Goal: Communication & Community: Ask a question

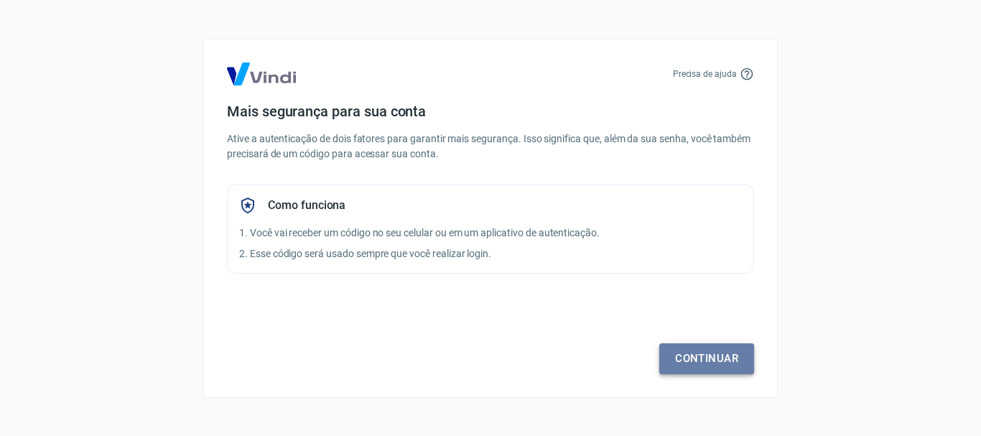
click at [705, 351] on link "Continuar" at bounding box center [706, 358] width 95 height 30
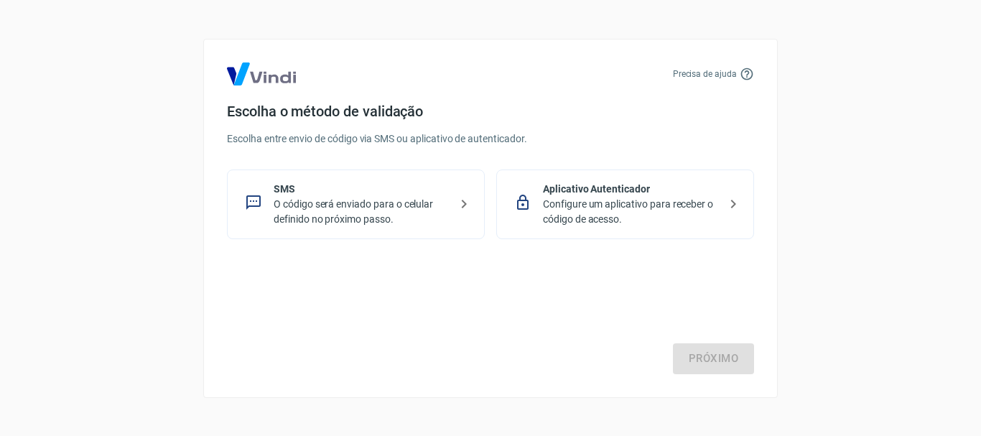
click at [403, 198] on p "O código será enviado para o celular definido no próximo passo." at bounding box center [362, 212] width 176 height 30
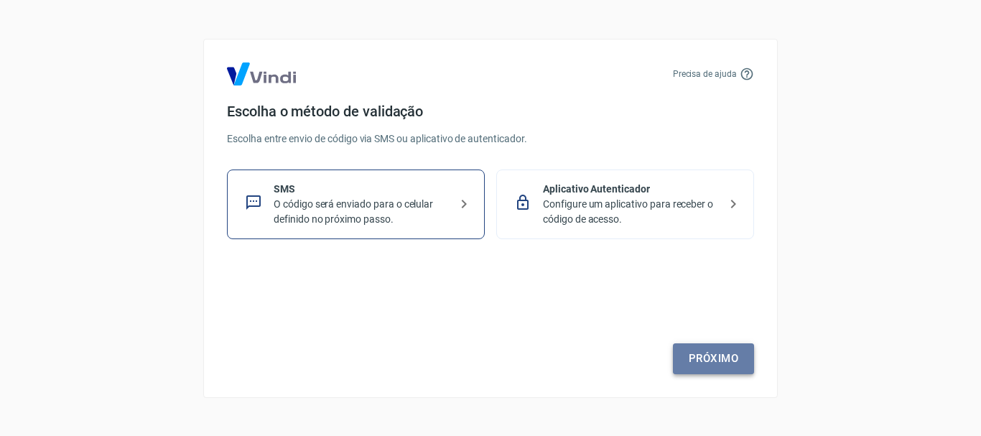
click at [725, 350] on link "Próximo" at bounding box center [713, 358] width 81 height 30
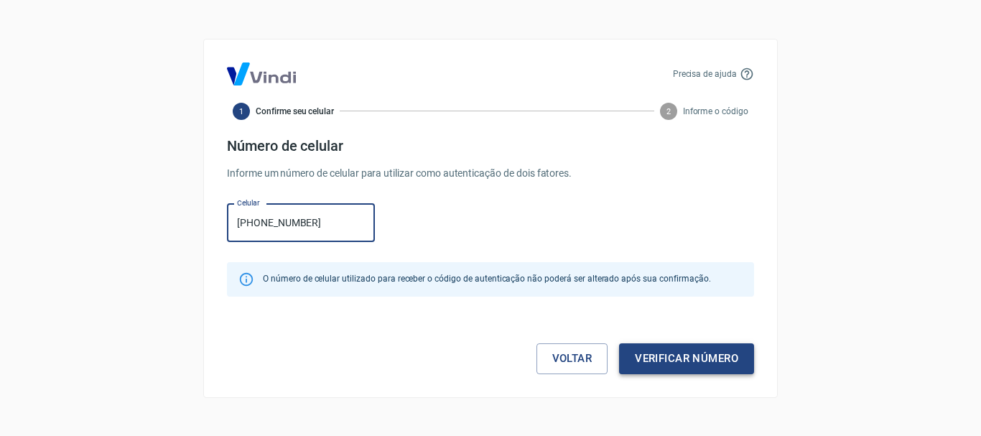
type input "(11) 99153-2761"
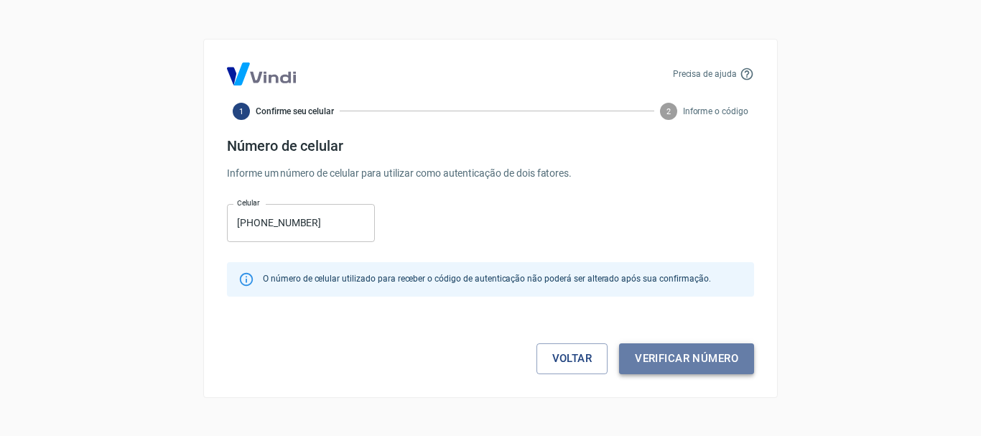
click at [695, 356] on button "Verificar número" at bounding box center [686, 358] width 135 height 30
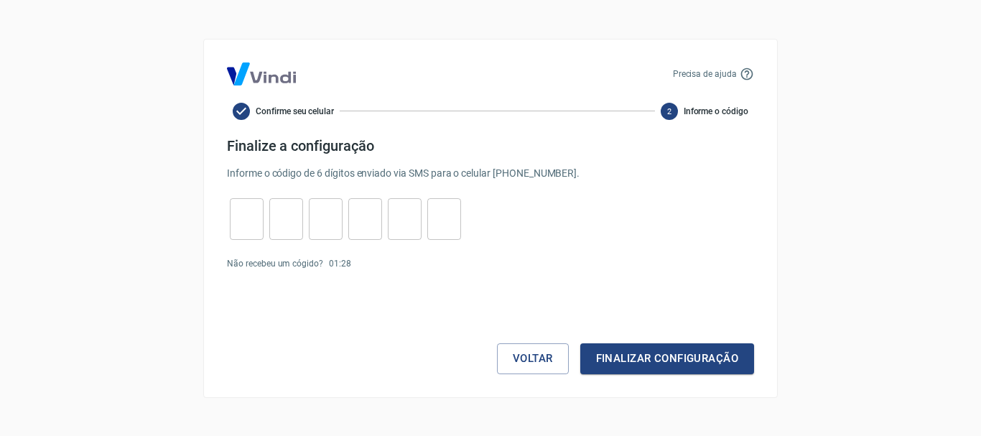
click at [233, 218] on input "tel" at bounding box center [247, 218] width 34 height 31
type input "3"
type input "9"
type input "4"
type input "7"
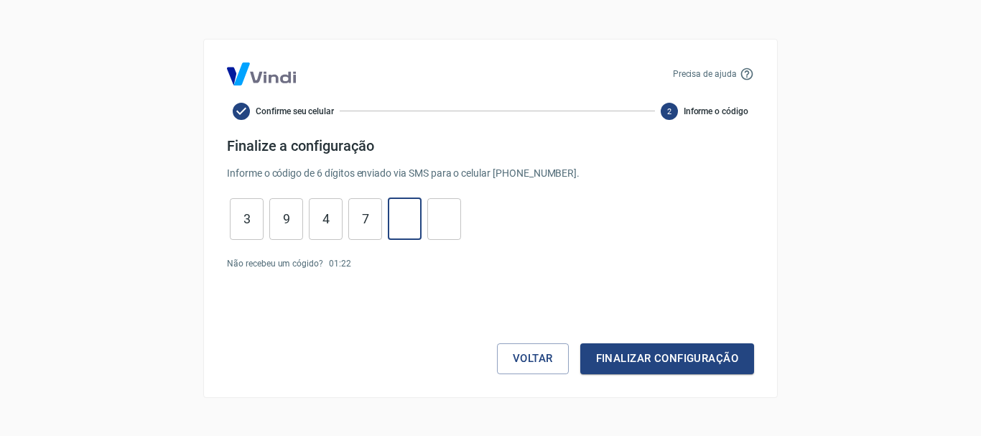
type input "0"
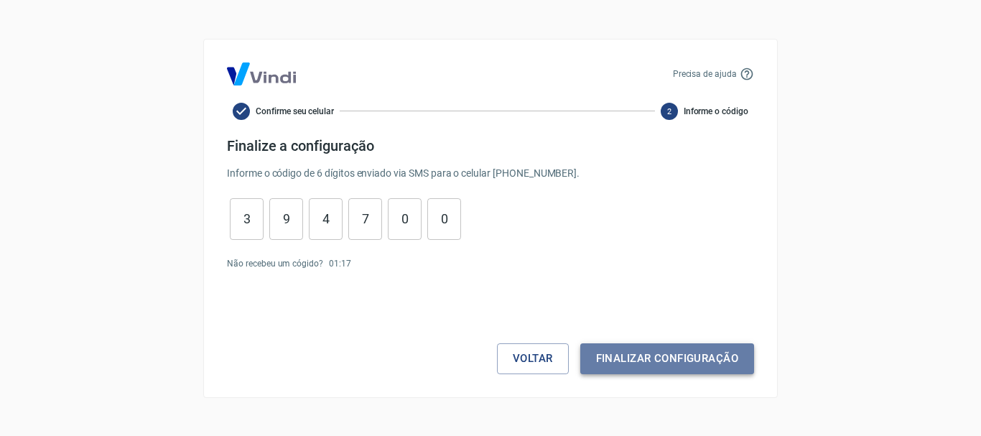
click at [659, 353] on button "Finalizar configuração" at bounding box center [667, 358] width 174 height 30
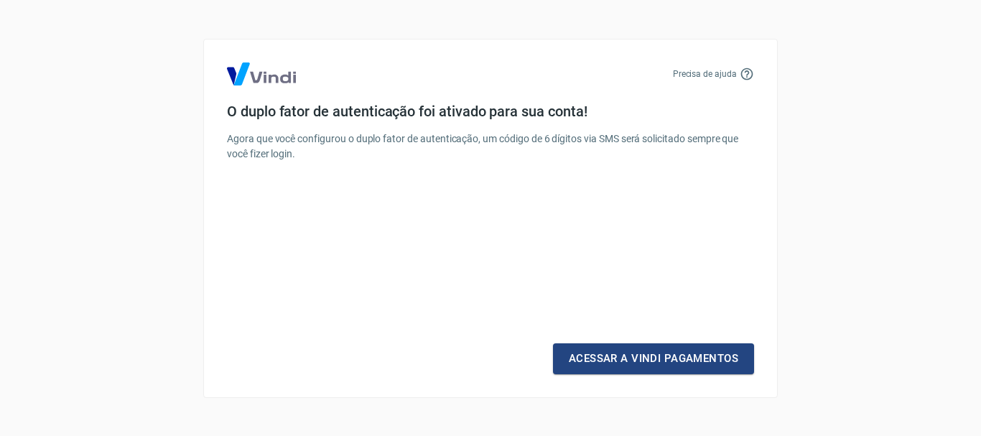
click at [659, 353] on link "Acessar a Vindi Pagamentos" at bounding box center [653, 358] width 201 height 30
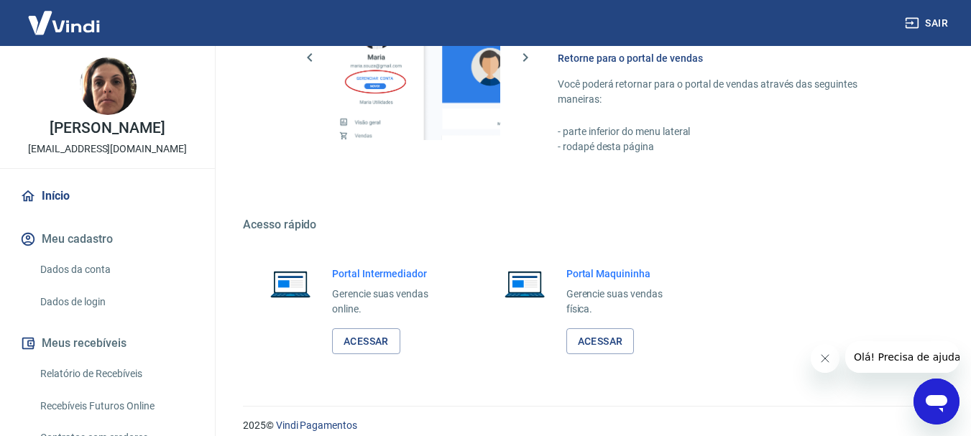
scroll to position [891, 0]
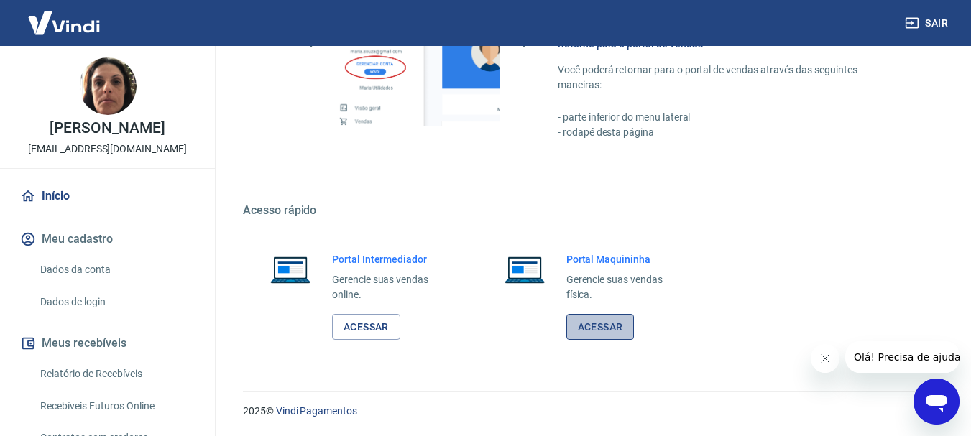
click at [601, 318] on link "Acessar" at bounding box center [600, 327] width 68 height 27
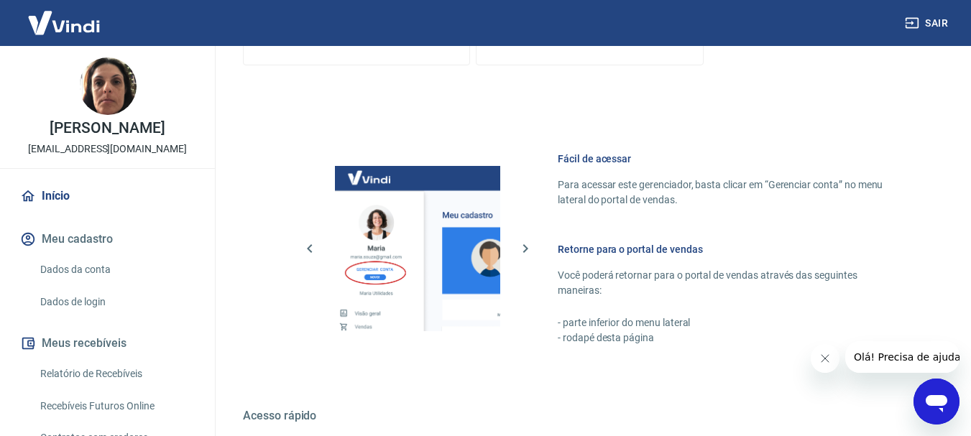
scroll to position [676, 0]
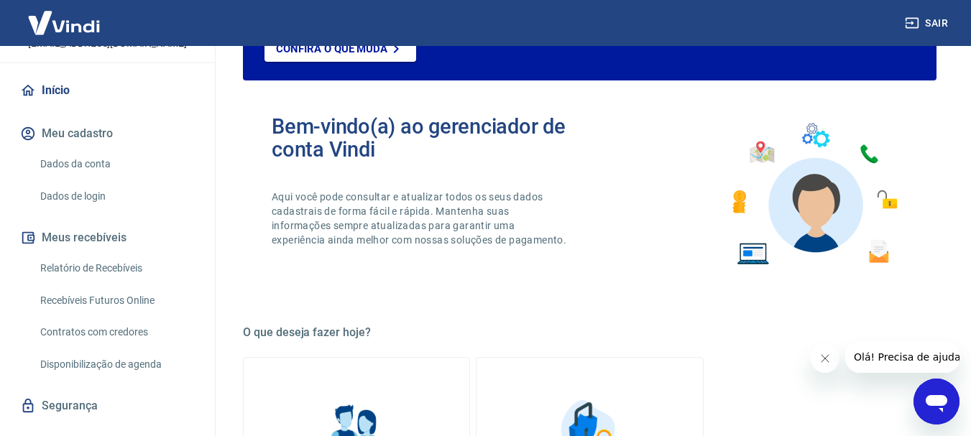
scroll to position [144, 0]
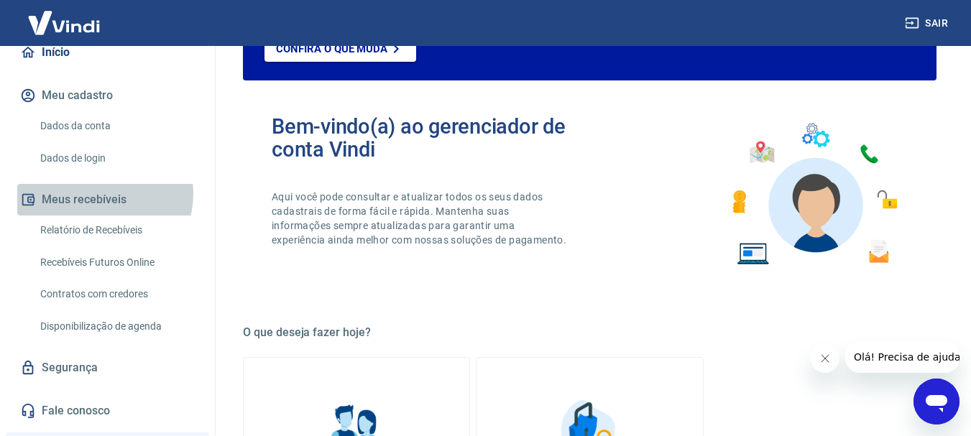
click at [103, 194] on button "Meus recebíveis" at bounding box center [107, 200] width 180 height 32
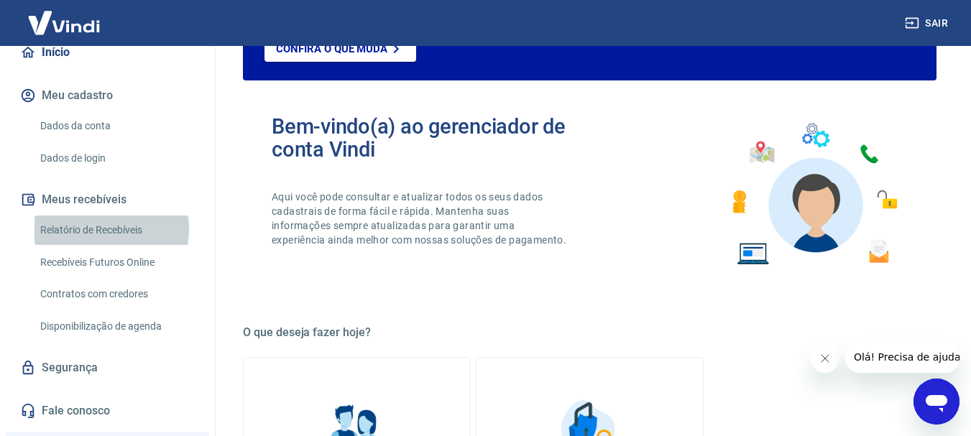
click at [87, 229] on link "Relatório de Recebíveis" at bounding box center [115, 230] width 163 height 29
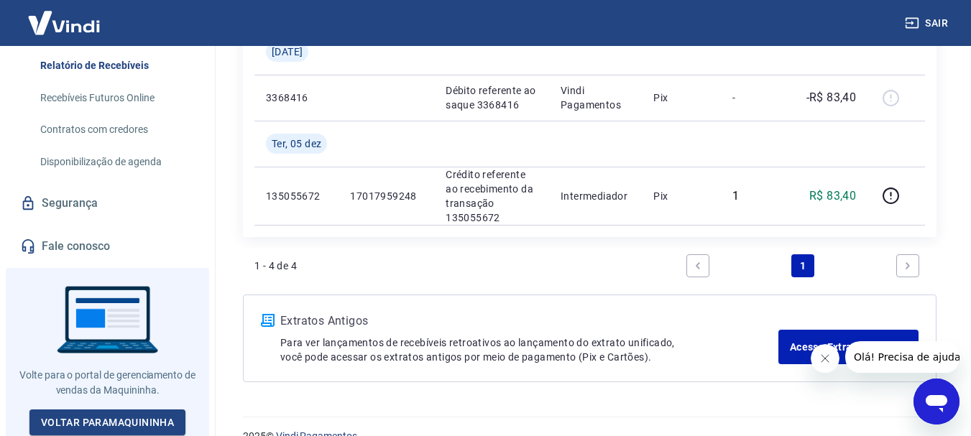
scroll to position [486, 0]
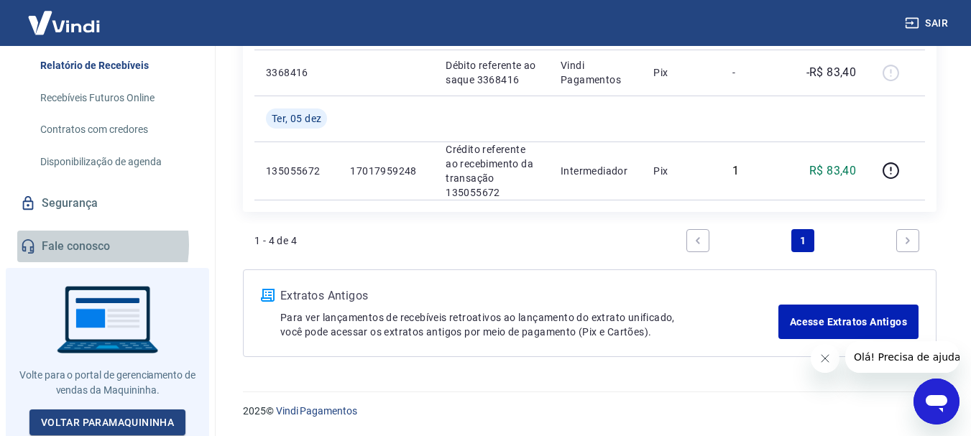
click at [68, 245] on link "Fale conosco" at bounding box center [107, 247] width 180 height 32
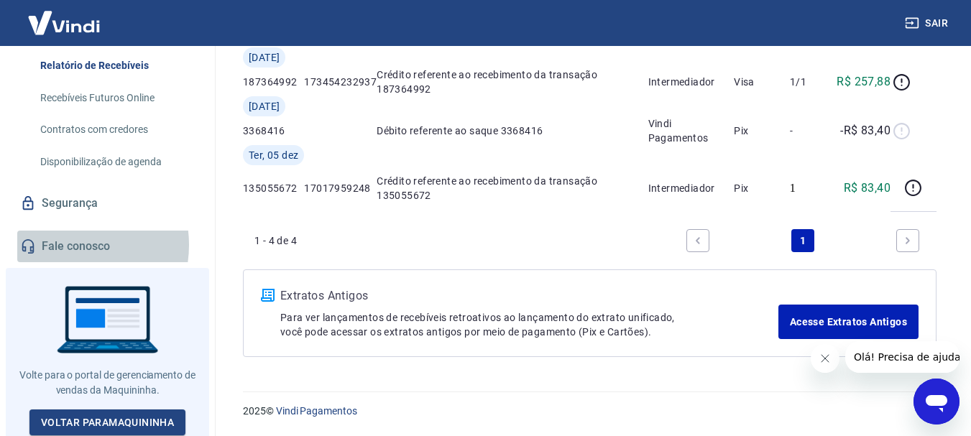
scroll to position [34, 0]
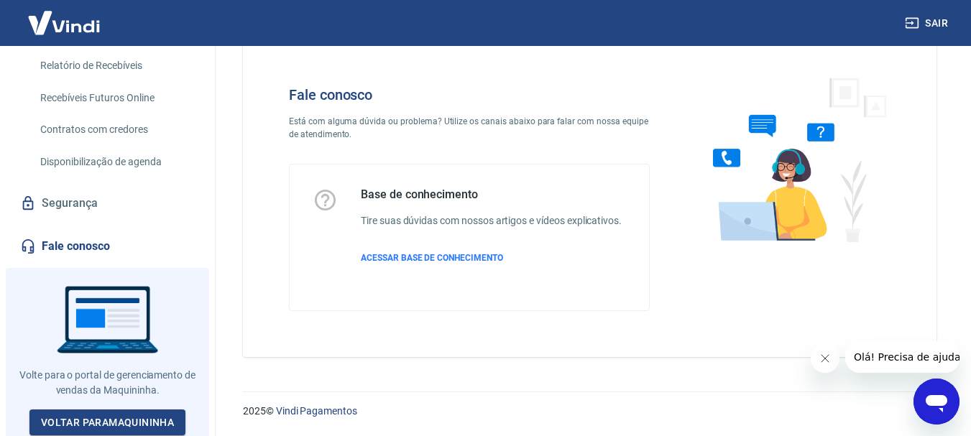
click at [932, 394] on icon "Abrir janela de mensagens" at bounding box center [936, 402] width 26 height 26
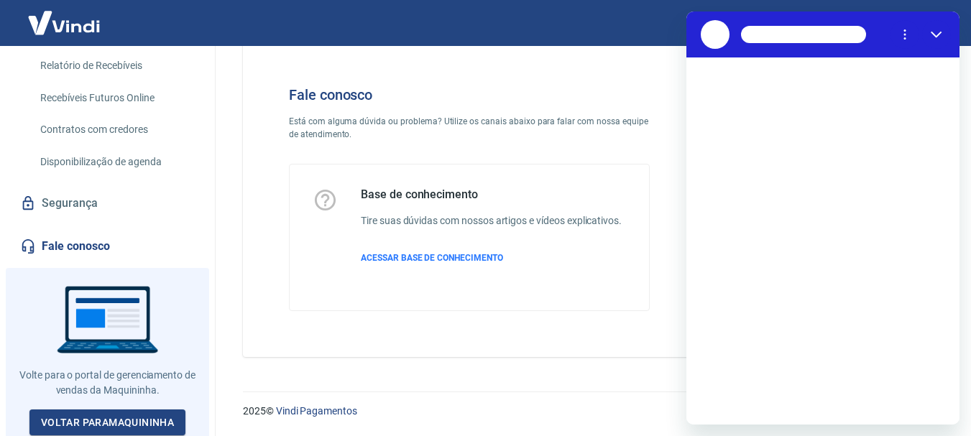
scroll to position [0, 0]
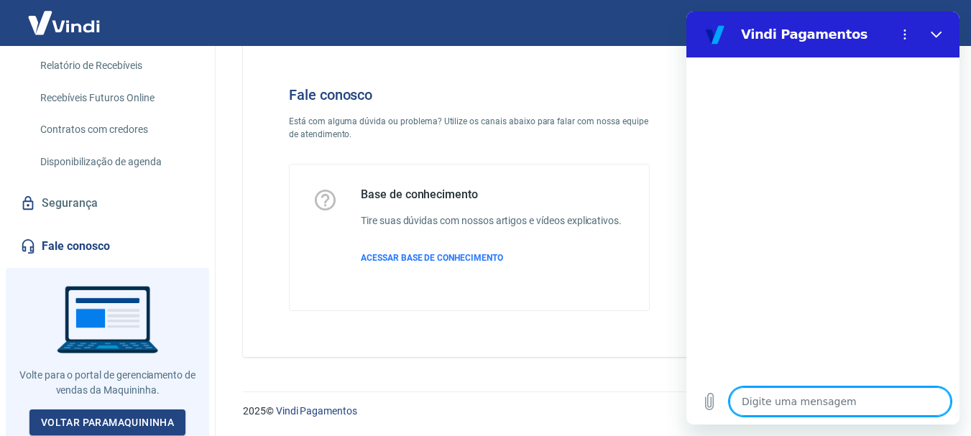
click at [789, 404] on textarea at bounding box center [839, 401] width 221 height 29
type textarea "B"
type textarea "x"
type textarea "Bo"
type textarea "x"
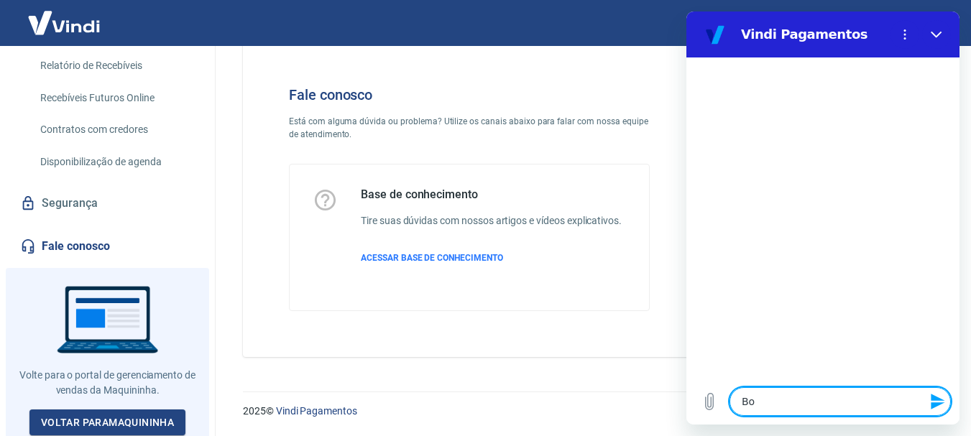
type textarea "Bok"
type textarea "x"
type textarea "Bo"
type textarea "x"
type textarea "Bom"
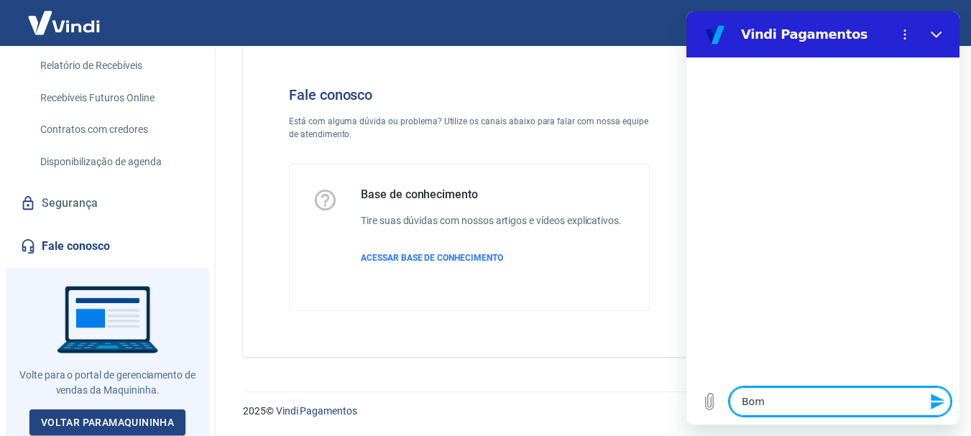
type textarea "x"
type textarea "Bom"
type textarea "x"
type textarea "Bom D"
type textarea "x"
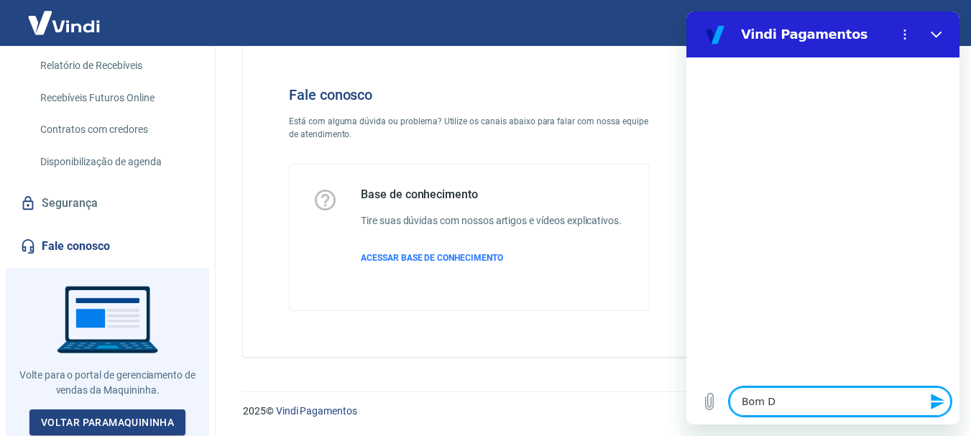
type textarea "Bom Di"
type textarea "x"
type textarea "Bom Dia"
type textarea "x"
type textarea "Bom Dia!"
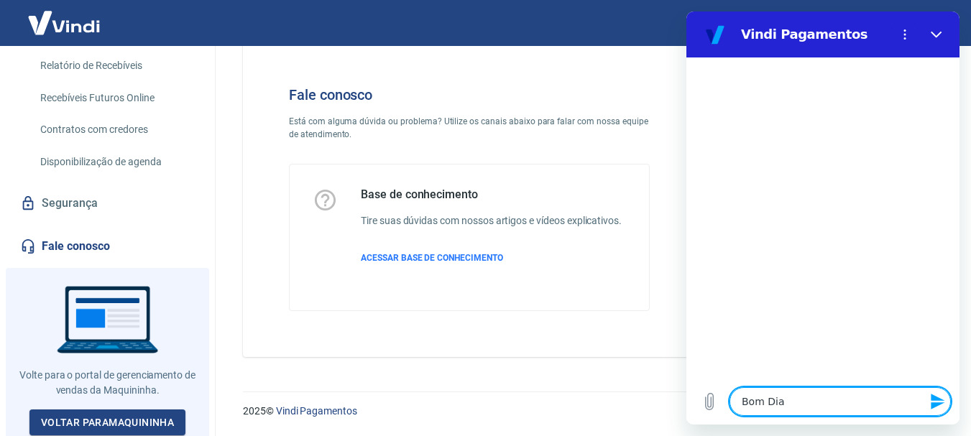
type textarea "x"
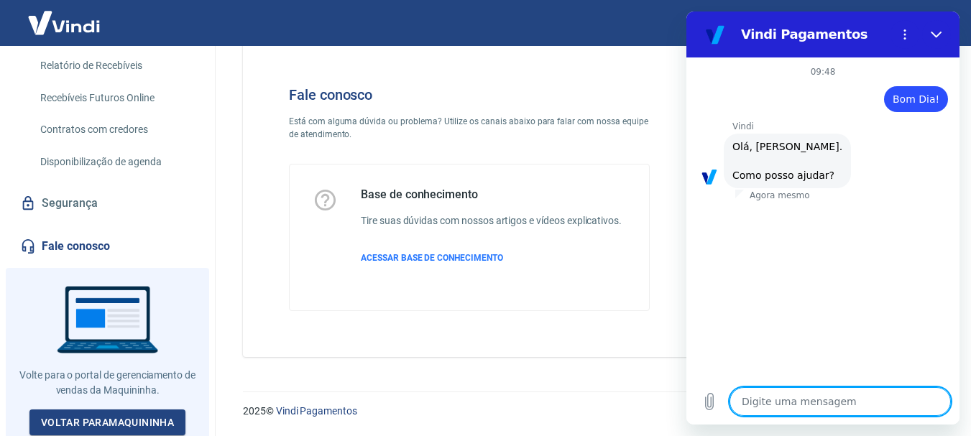
scroll to position [124, 0]
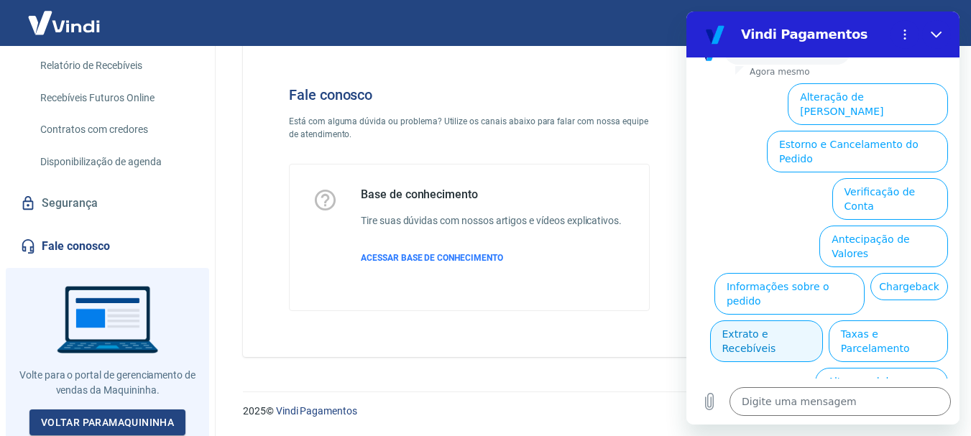
click at [823, 320] on button "Extrato e Recebíveis" at bounding box center [766, 341] width 113 height 42
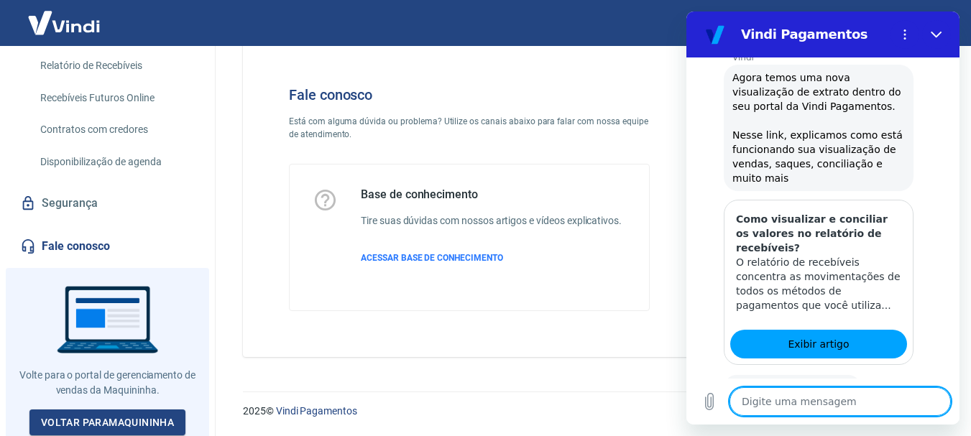
scroll to position [251, 0]
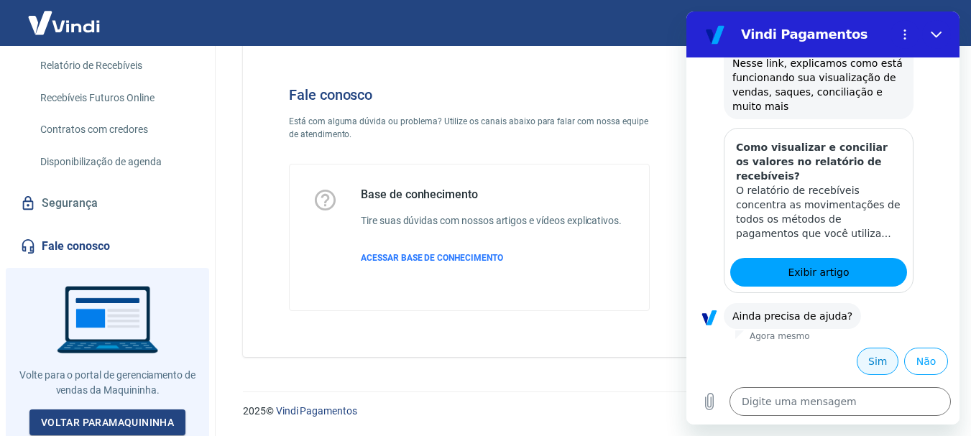
click at [861, 358] on button "Sim" at bounding box center [877, 361] width 42 height 27
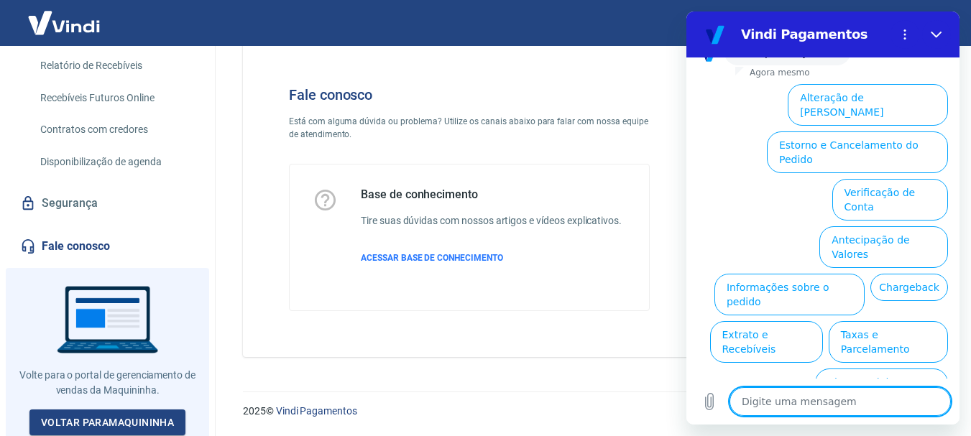
scroll to position [626, 0]
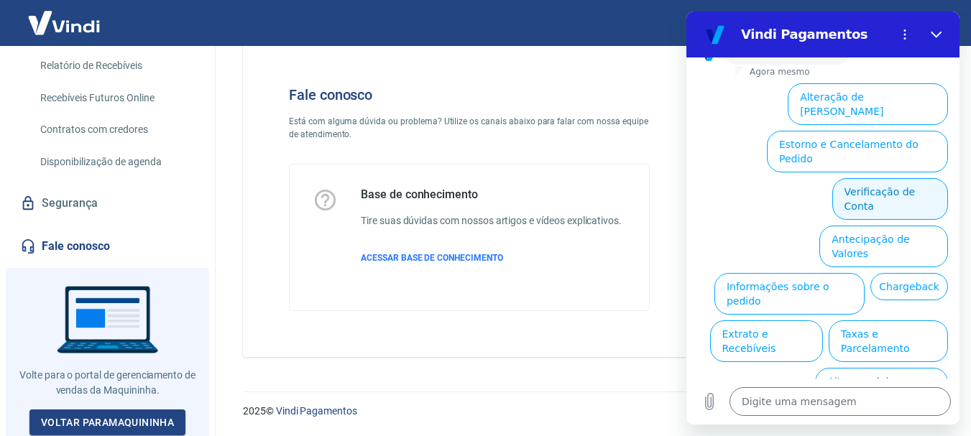
click at [879, 178] on button "Verificação de Conta" at bounding box center [890, 199] width 116 height 42
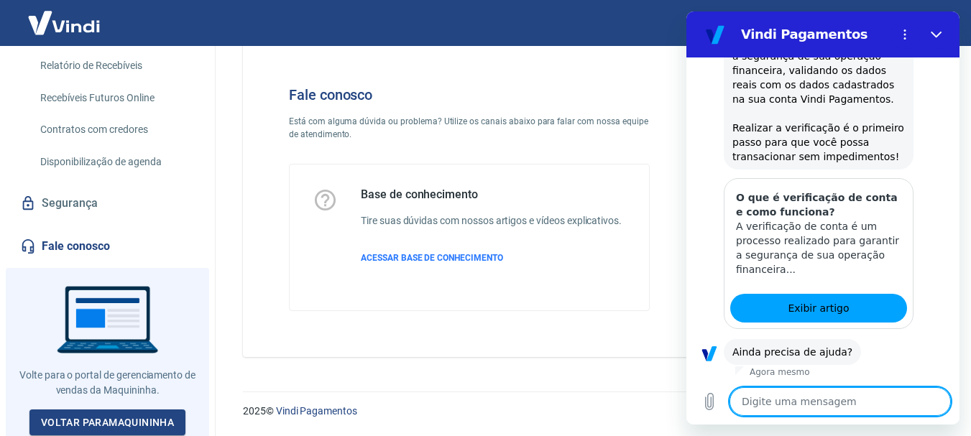
scroll to position [769, 0]
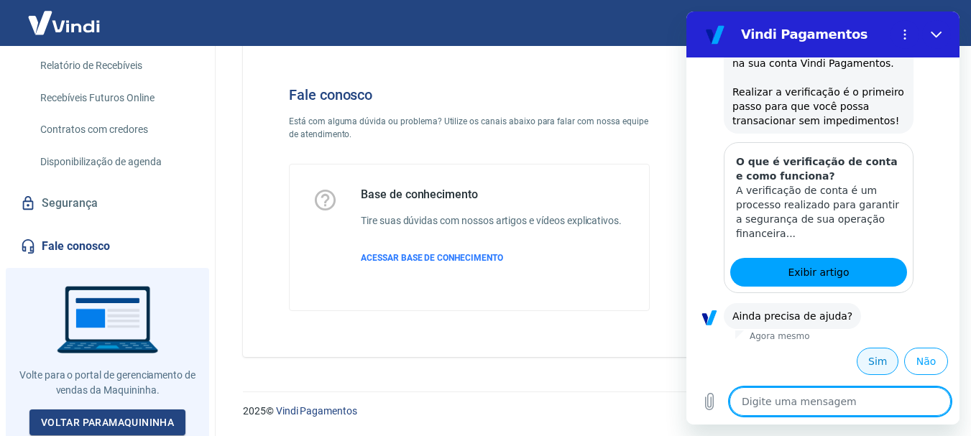
click at [866, 356] on button "Sim" at bounding box center [877, 361] width 42 height 27
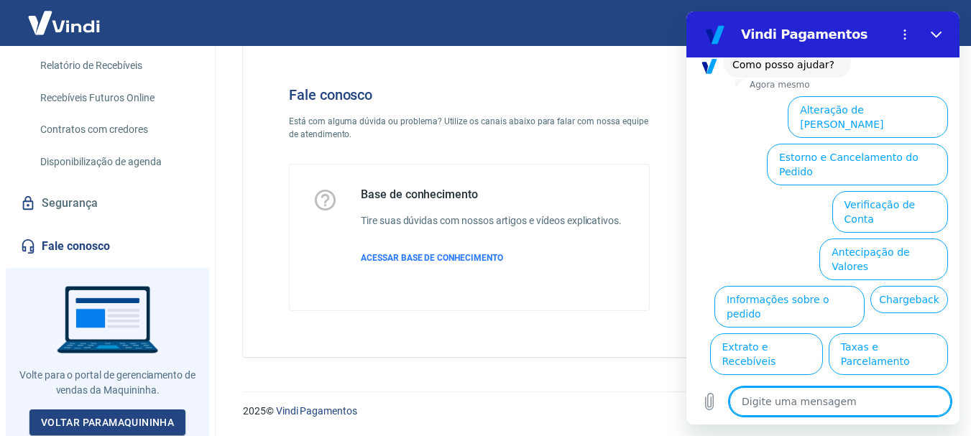
scroll to position [1144, 0]
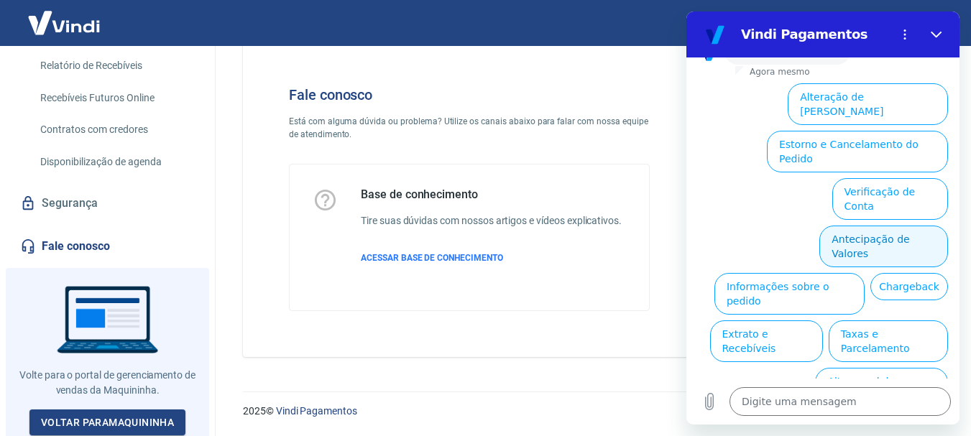
click at [876, 226] on button "Antecipação de Valores" at bounding box center [883, 247] width 129 height 42
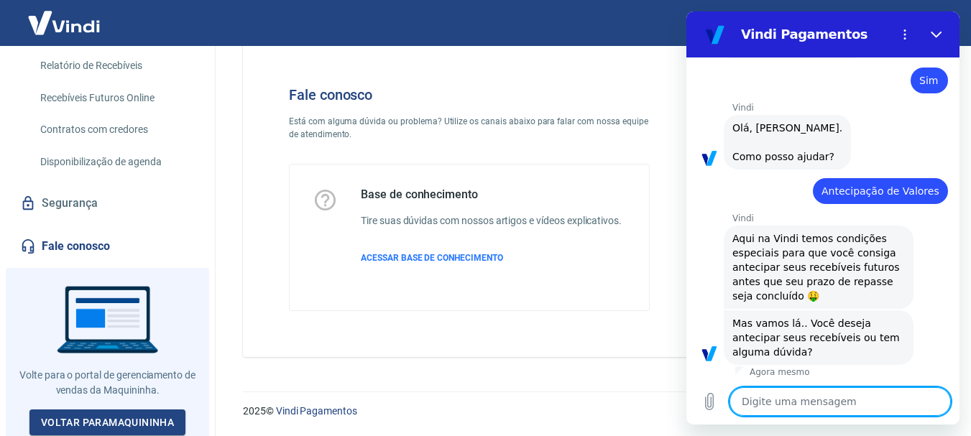
scroll to position [1108, 0]
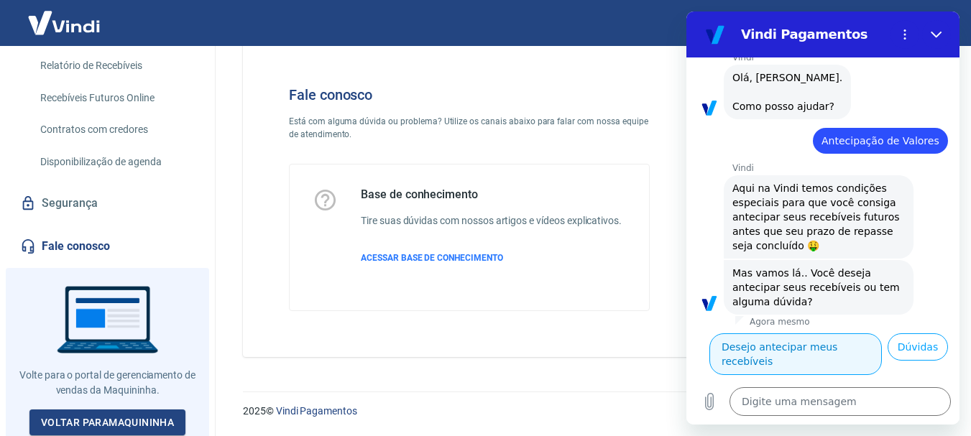
click at [872, 333] on button "Desejo antecipar meus recebíveis" at bounding box center [795, 354] width 172 height 42
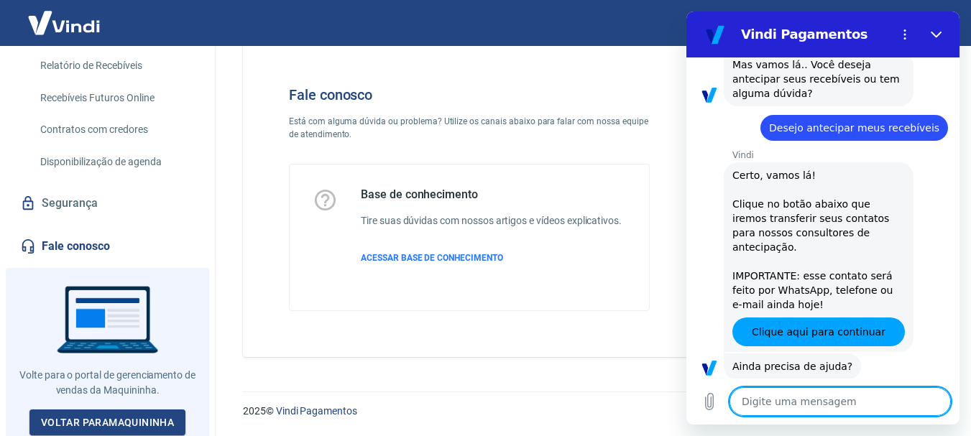
scroll to position [1333, 0]
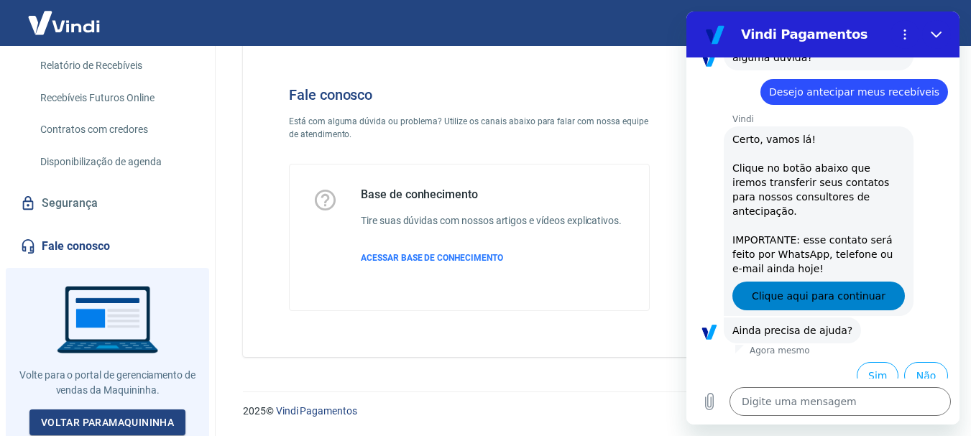
click at [810, 287] on span "Clique aqui para continuar" at bounding box center [818, 295] width 134 height 17
type textarea "x"
